Goal: Task Accomplishment & Management: Manage account settings

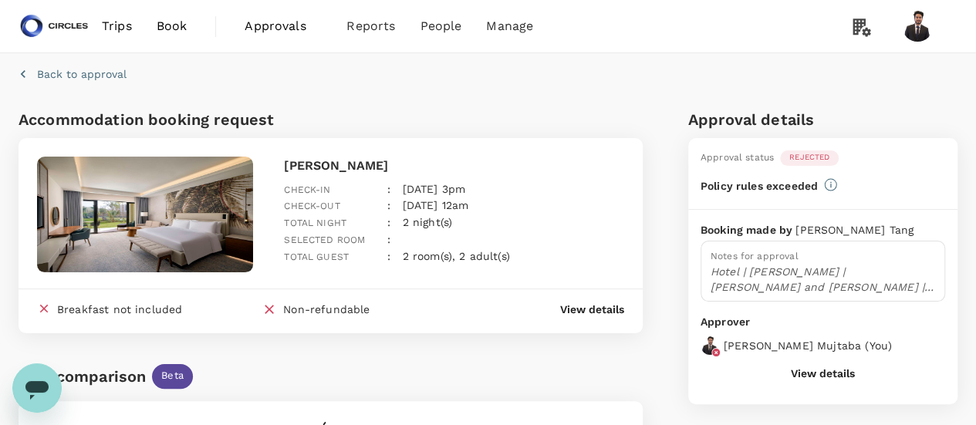
click at [297, 32] on span "Approvals" at bounding box center [283, 26] width 77 height 19
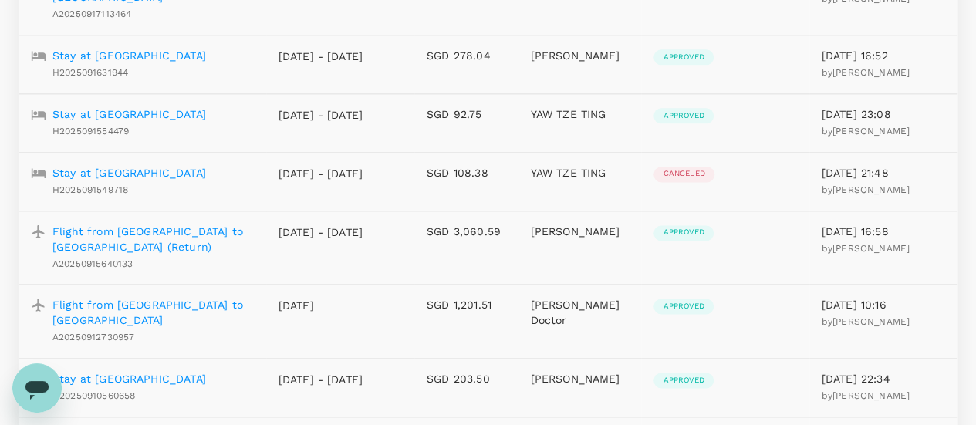
scroll to position [922, 0]
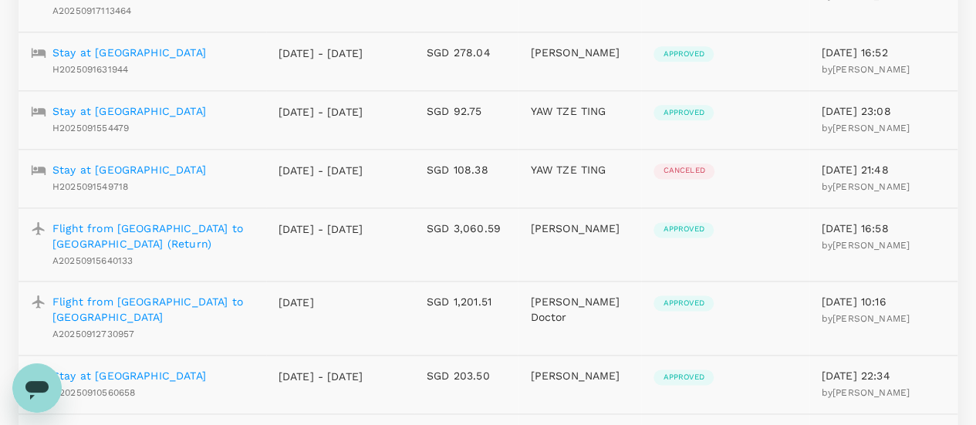
click at [159, 221] on p "Flight from [GEOGRAPHIC_DATA] to [GEOGRAPHIC_DATA] (Return)" at bounding box center [152, 236] width 201 height 31
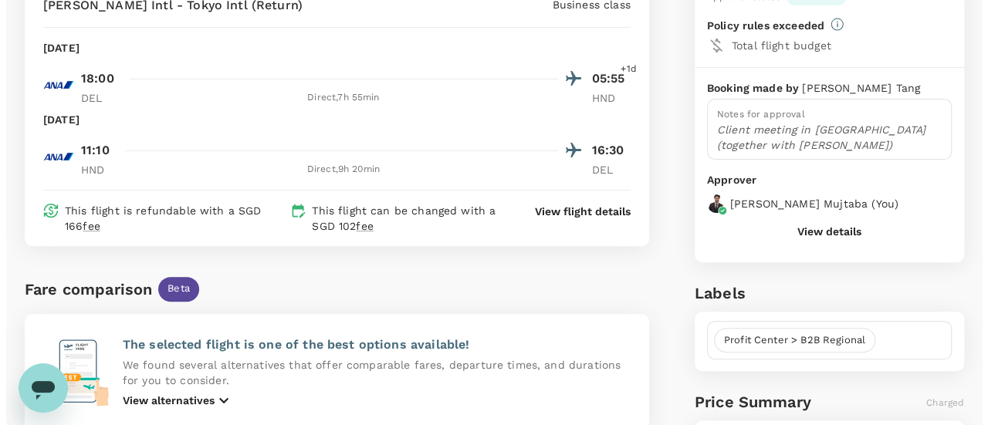
scroll to position [174, 0]
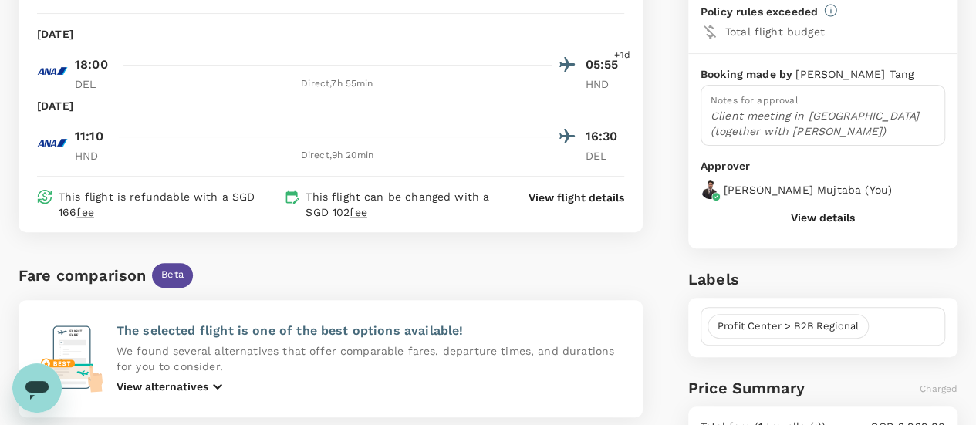
click at [575, 199] on p "View flight details" at bounding box center [577, 197] width 96 height 15
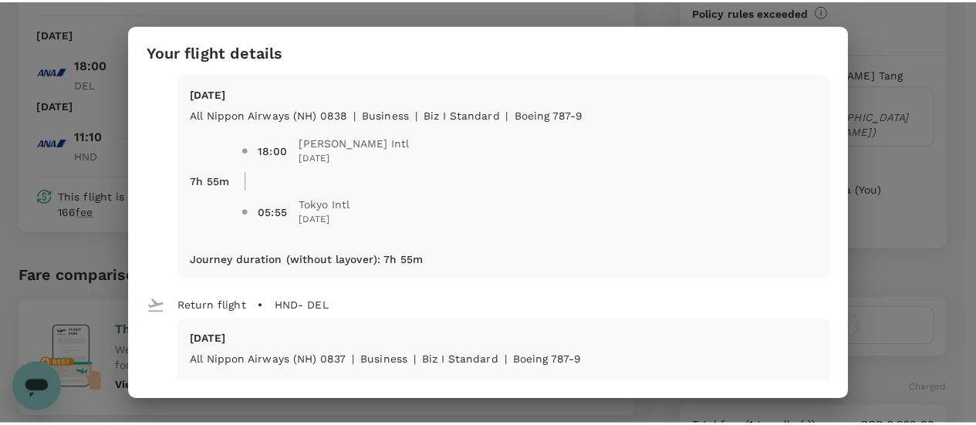
scroll to position [0, 0]
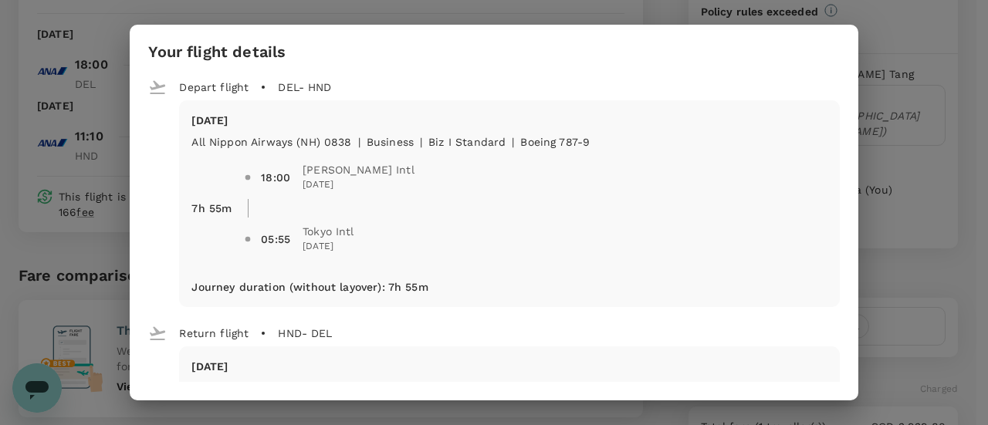
click at [973, 62] on div "Your flight details Depart flight DEL - HND [DATE] All Nippon Airways ([GEOGRAP…" at bounding box center [494, 212] width 988 height 425
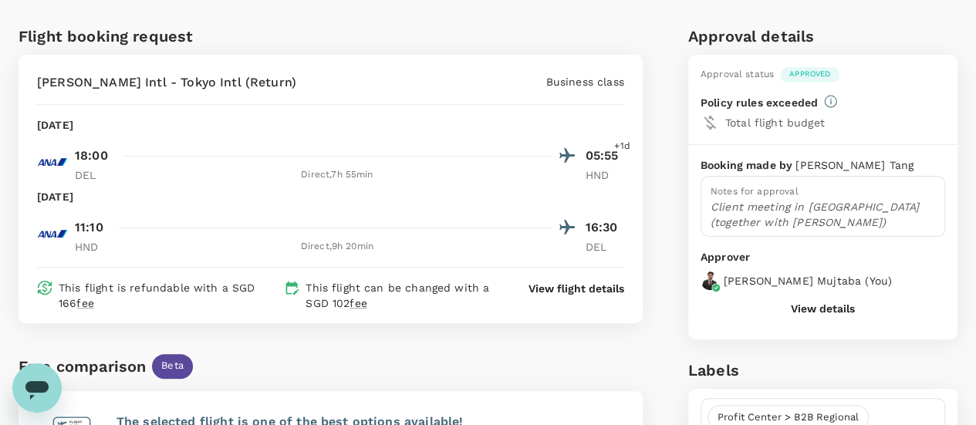
scroll to position [85, 0]
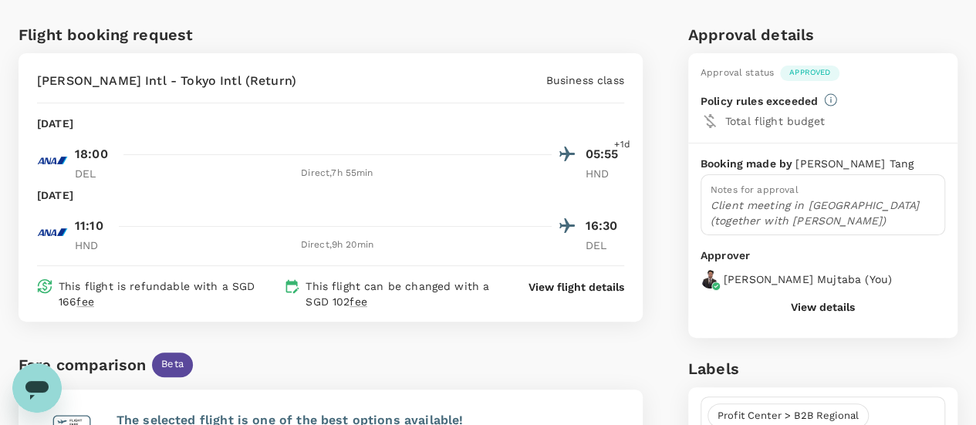
click at [817, 313] on div "Booking made by [PERSON_NAME] Notes for approval Client meeting in [GEOGRAPHIC_…" at bounding box center [823, 241] width 269 height 195
click at [827, 304] on button "View details" at bounding box center [823, 307] width 64 height 12
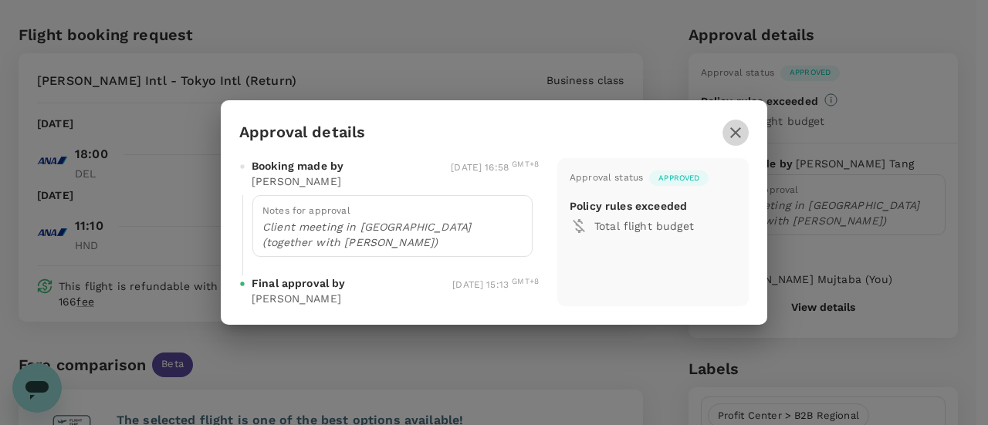
click at [733, 135] on icon "button" at bounding box center [735, 132] width 11 height 11
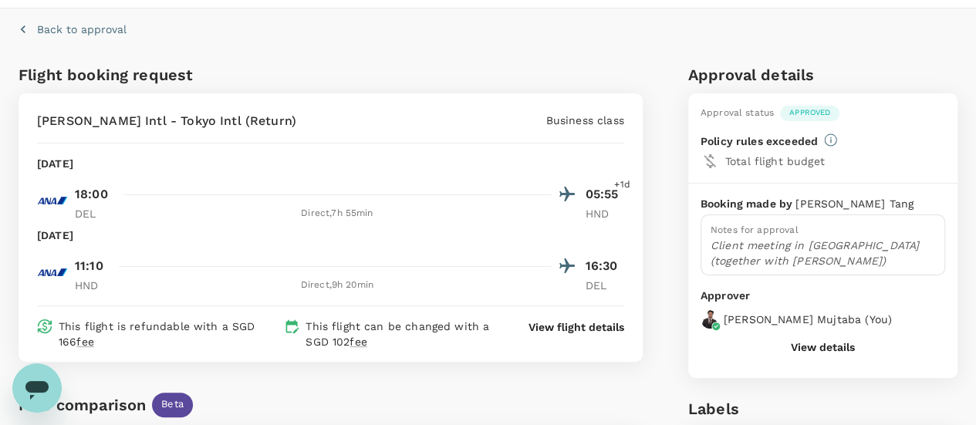
scroll to position [0, 0]
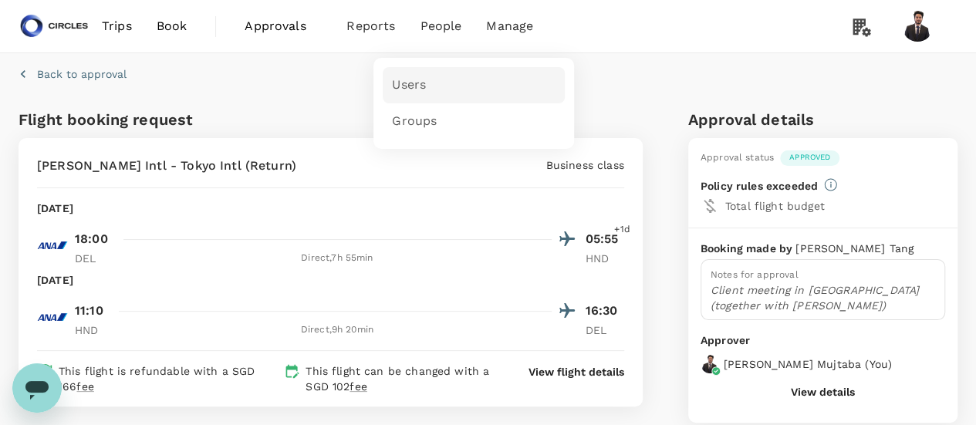
click at [414, 92] on span "Users" at bounding box center [409, 85] width 34 height 18
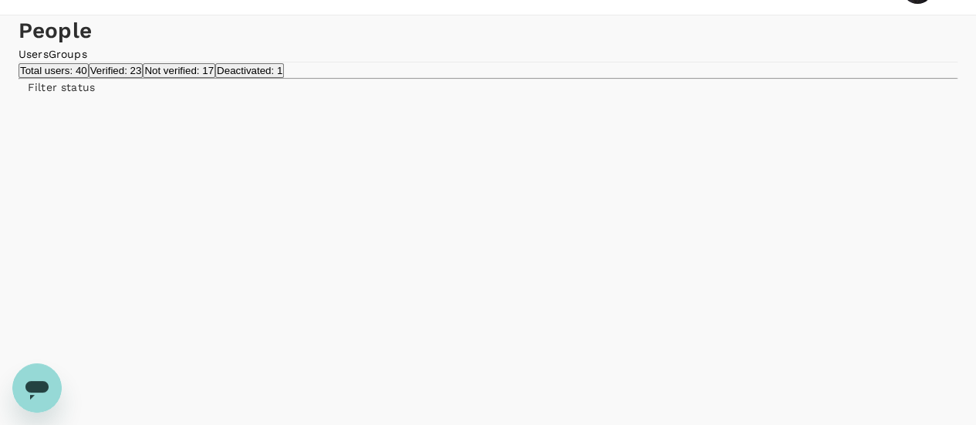
scroll to position [42, 0]
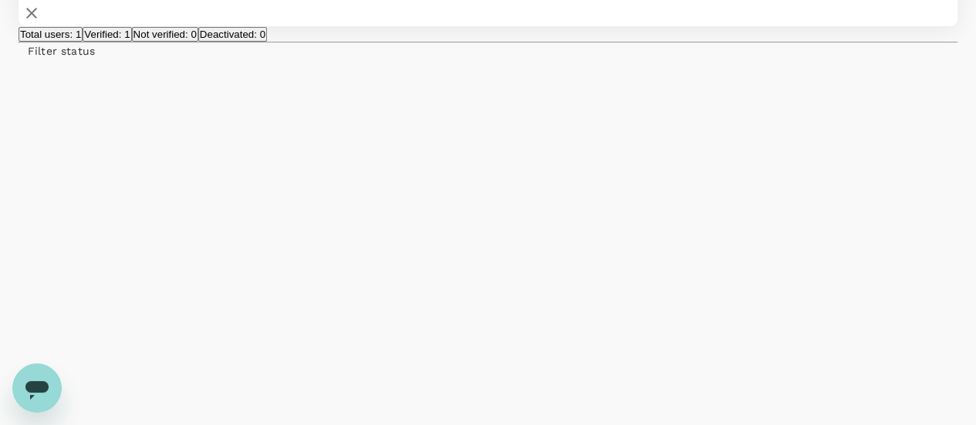
scroll to position [0, 0]
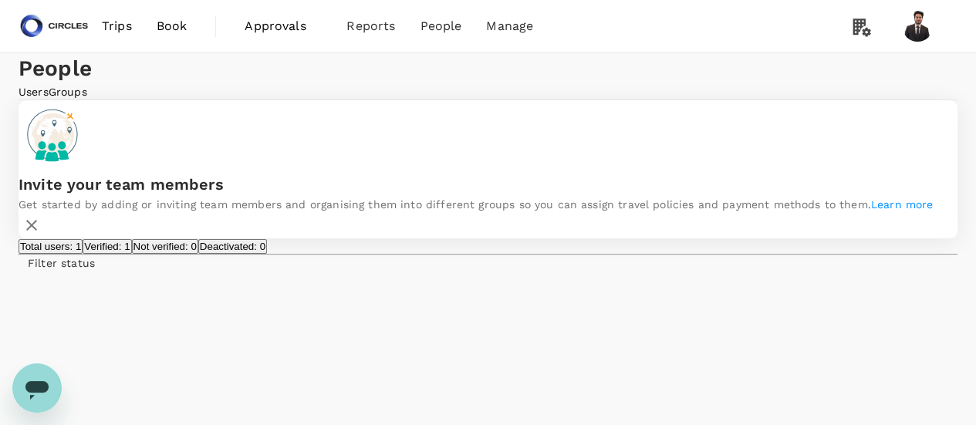
type input "[PERSON_NAME]"
click at [264, 6] on link "Approvals 0" at bounding box center [283, 26] width 102 height 52
